Goal: Navigation & Orientation: Find specific page/section

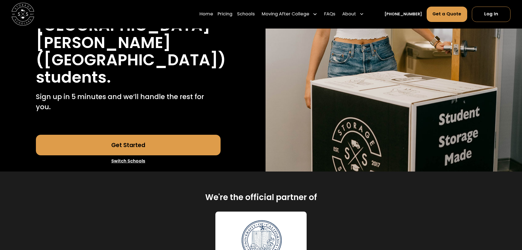
scroll to position [164, 0]
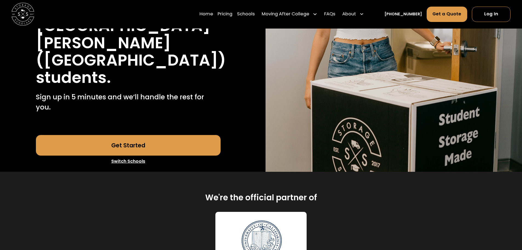
click at [134, 155] on link "Switch Schools" at bounding box center [128, 161] width 185 height 12
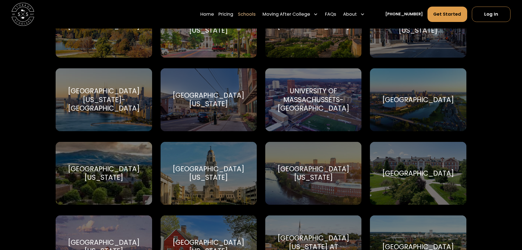
scroll to position [2879, 0]
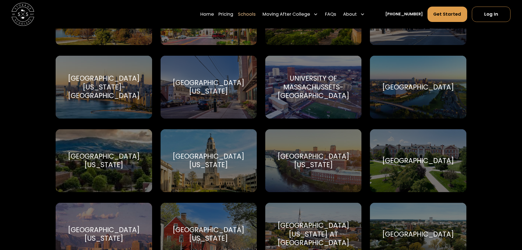
click at [416, 83] on div "[GEOGRAPHIC_DATA]" at bounding box center [418, 87] width 72 height 8
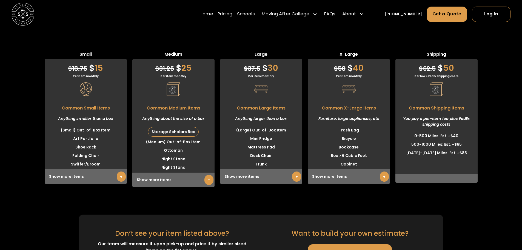
scroll to position [1512, 0]
